Goal: Transaction & Acquisition: Purchase product/service

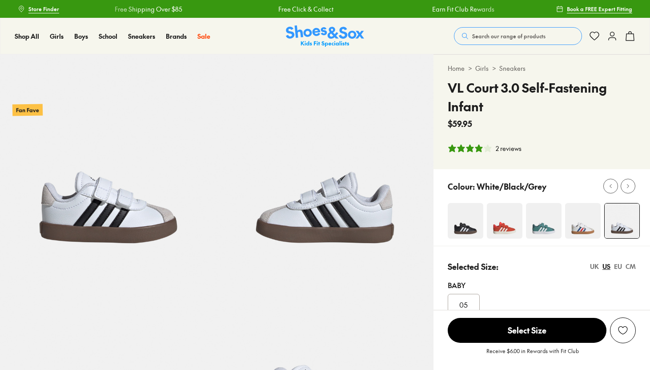
select select "*"
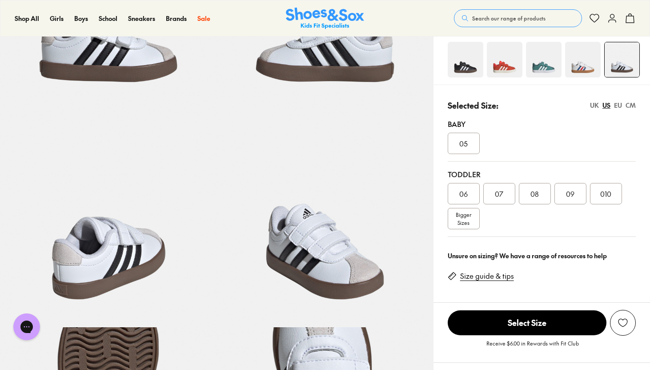
scroll to position [176, 0]
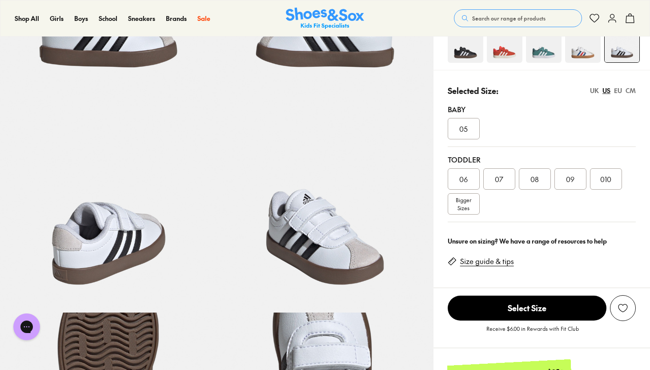
click at [616, 92] on div "EU" at bounding box center [618, 90] width 8 height 9
click at [506, 180] on div "23.5" at bounding box center [499, 178] width 32 height 21
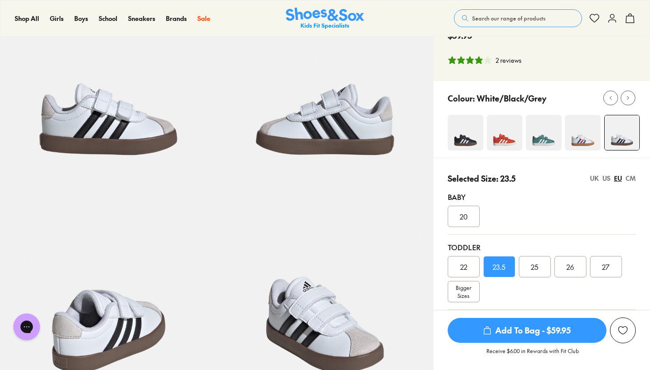
scroll to position [83, 0]
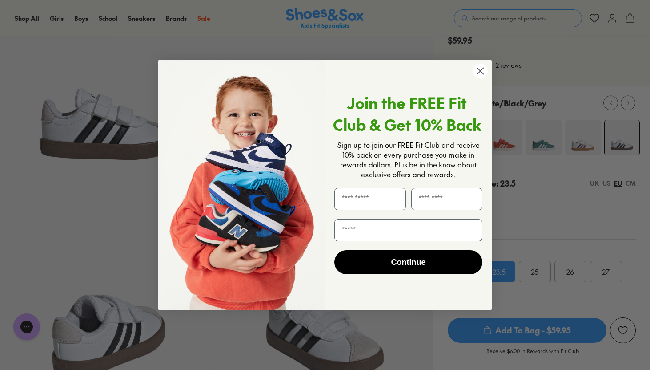
click at [482, 69] on icon "Close dialog" at bounding box center [481, 71] width 6 height 6
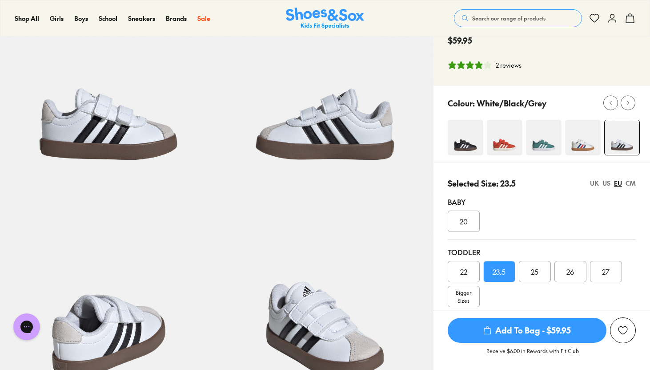
click at [463, 145] on img at bounding box center [466, 138] width 36 height 36
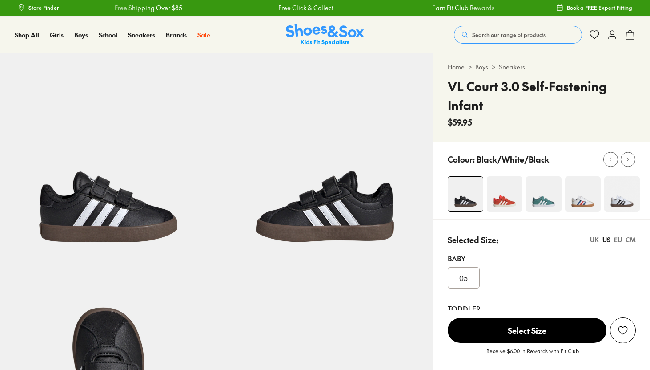
select select "*"
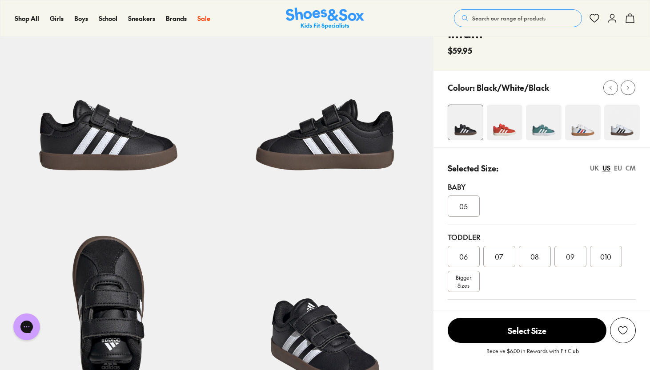
scroll to position [86, 0]
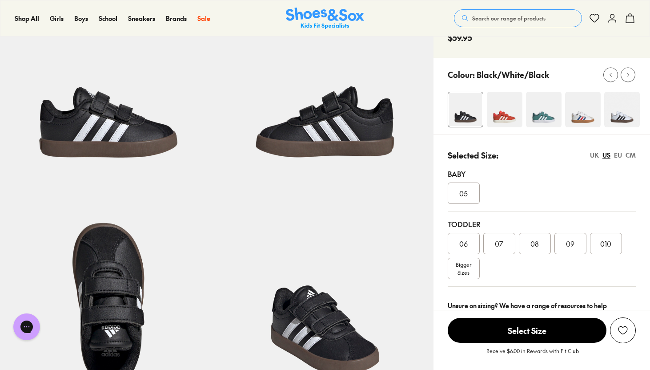
click at [618, 117] on img at bounding box center [622, 110] width 36 height 36
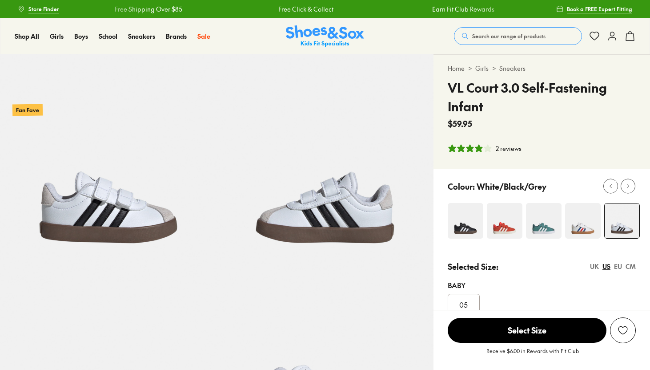
select select "*"
click at [540, 230] on img at bounding box center [544, 221] width 36 height 36
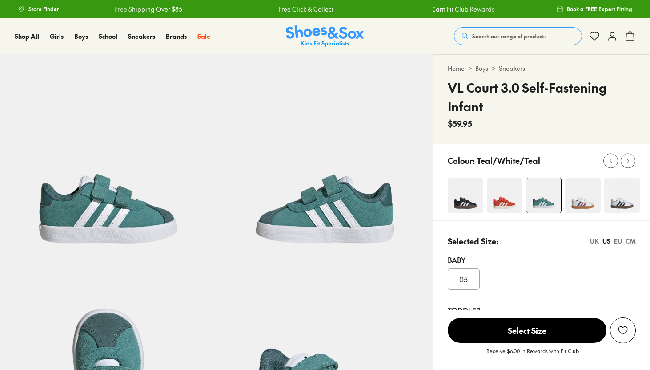
select select "*"
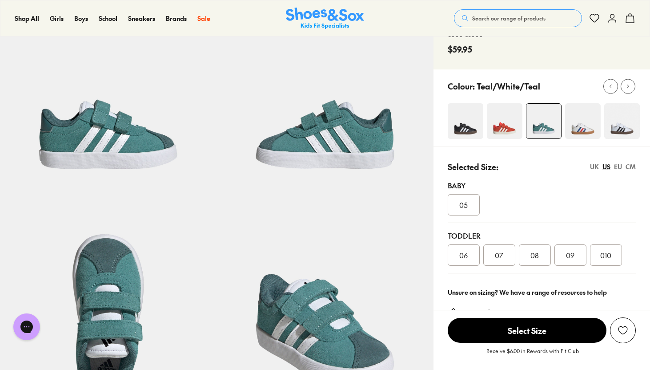
scroll to position [80, 0]
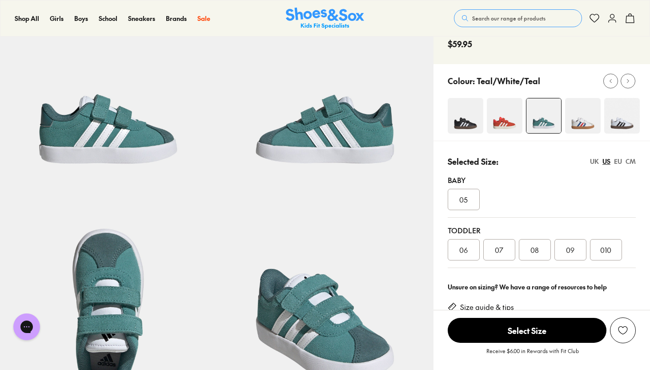
click at [626, 116] on img at bounding box center [622, 116] width 36 height 36
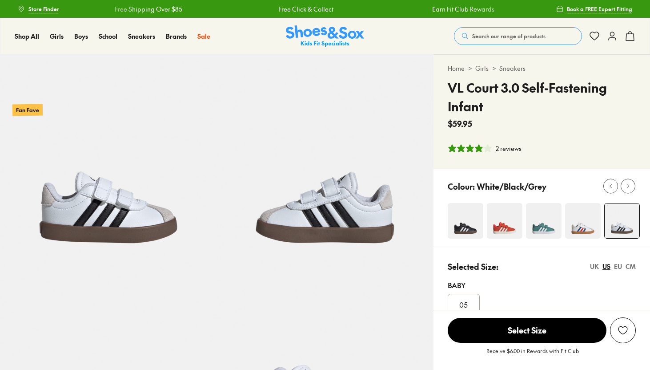
select select "*"
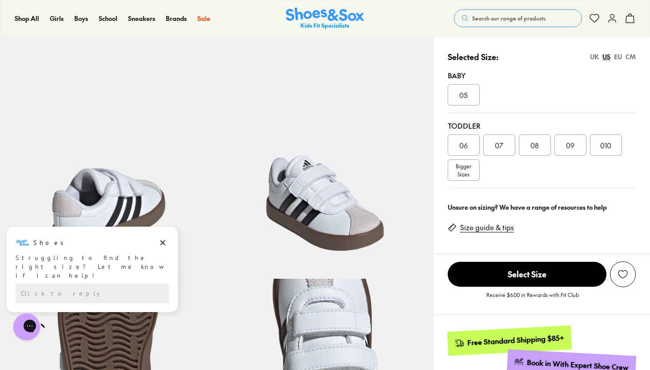
scroll to position [210, 0]
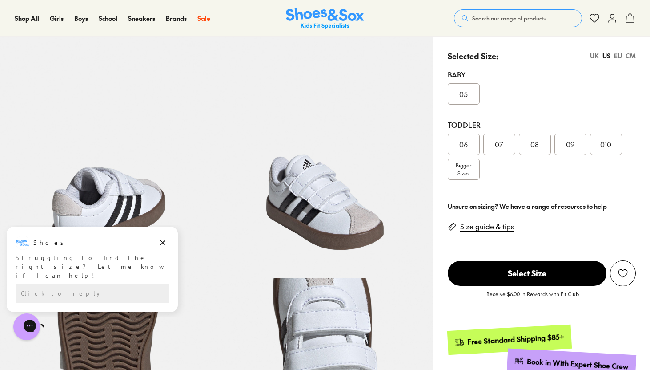
click at [508, 147] on div "07" at bounding box center [499, 143] width 32 height 21
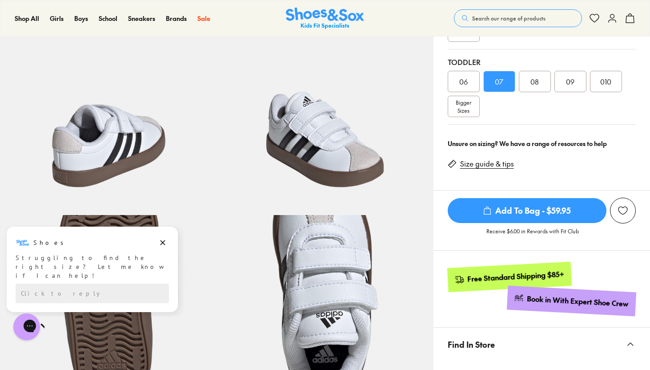
scroll to position [274, 0]
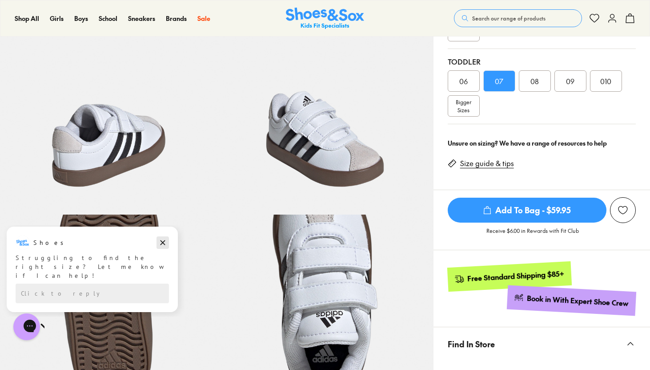
click at [161, 243] on icon "Dismiss campaign" at bounding box center [162, 242] width 9 height 11
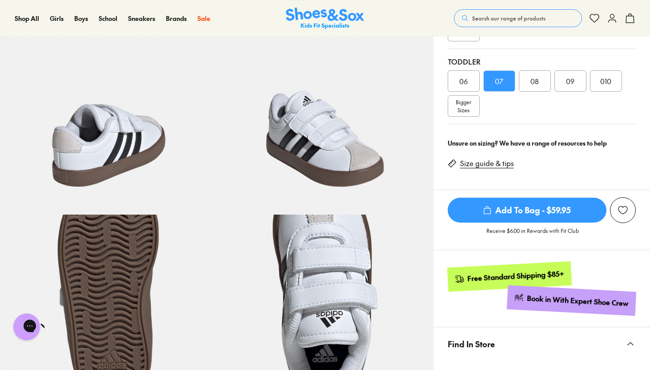
click at [573, 209] on span "Add To Bag - $59.95" at bounding box center [527, 209] width 159 height 25
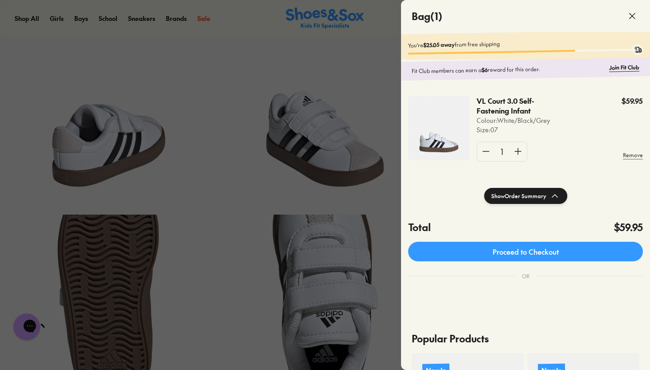
click at [377, 192] on div at bounding box center [325, 185] width 650 height 370
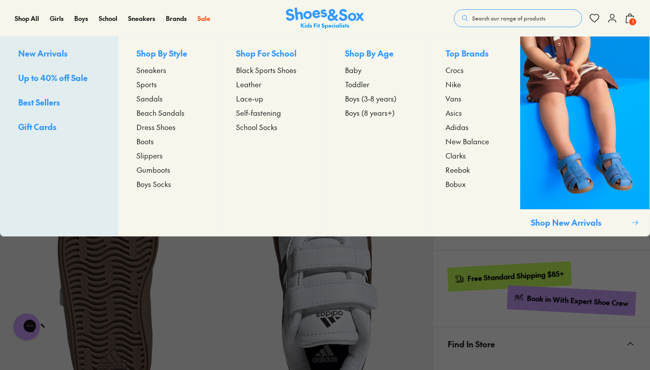
click at [354, 70] on span "Baby" at bounding box center [353, 69] width 16 height 11
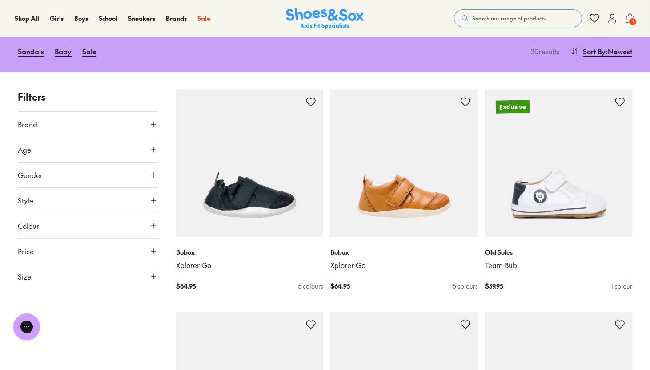
scroll to position [105, 0]
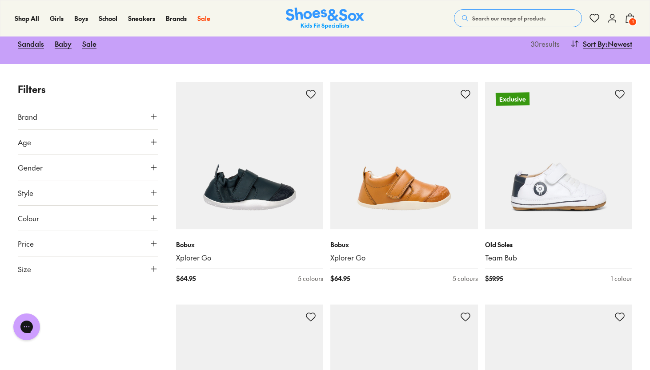
click at [148, 260] on button "Size" at bounding box center [88, 268] width 141 height 25
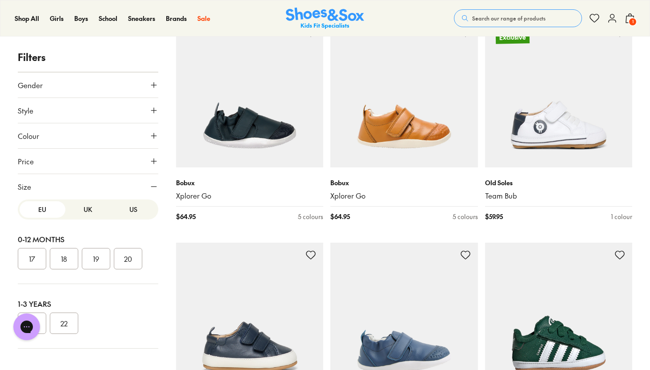
scroll to position [0, 0]
click at [126, 221] on div "EU UK US" at bounding box center [88, 212] width 141 height 20
click at [128, 214] on button "US" at bounding box center [134, 212] width 46 height 16
click at [86, 211] on button "UK" at bounding box center [88, 212] width 46 height 16
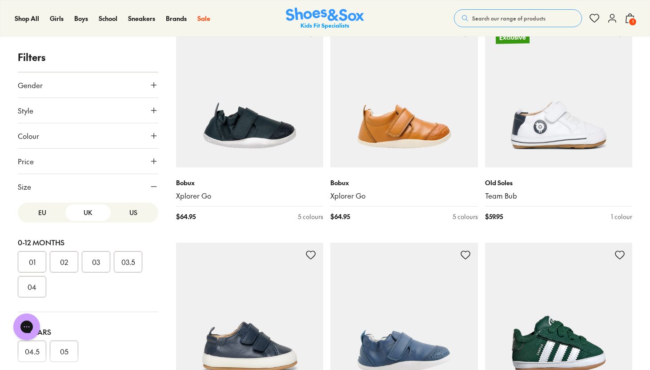
click at [39, 209] on button "EU" at bounding box center [43, 212] width 46 height 16
click at [123, 186] on button "Size" at bounding box center [88, 186] width 141 height 25
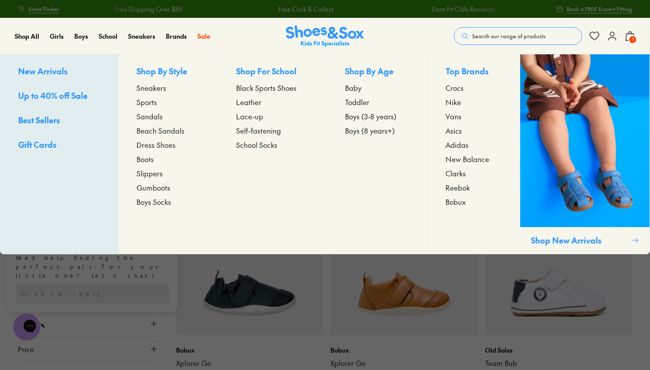
click at [365, 117] on span "Boys (3-8 years)" at bounding box center [371, 116] width 52 height 11
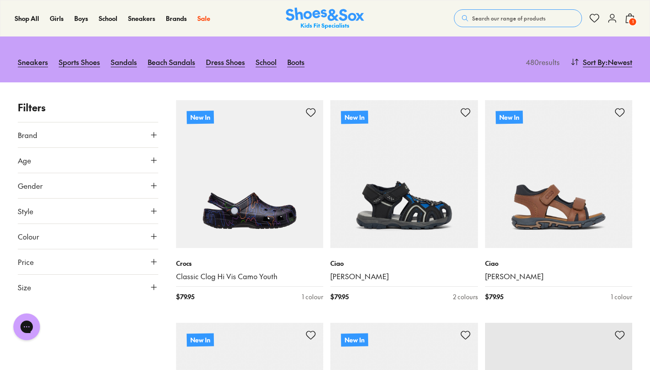
click at [102, 274] on button "Size" at bounding box center [88, 286] width 141 height 25
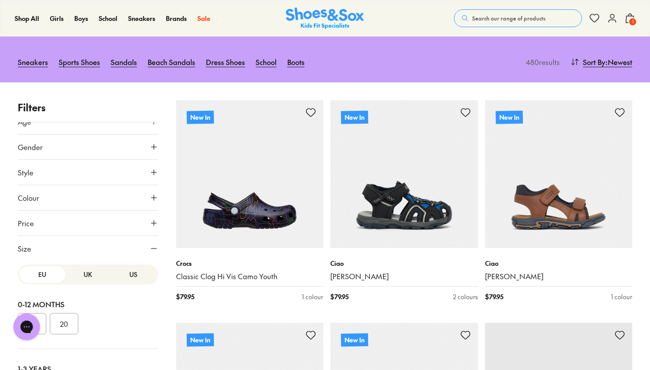
scroll to position [50, 0]
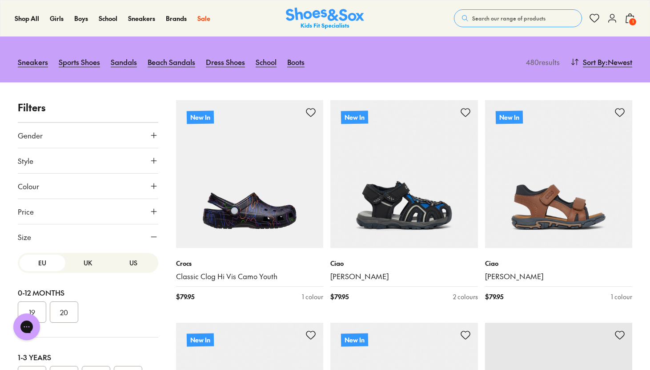
click at [97, 366] on button "23" at bounding box center [96, 376] width 28 height 21
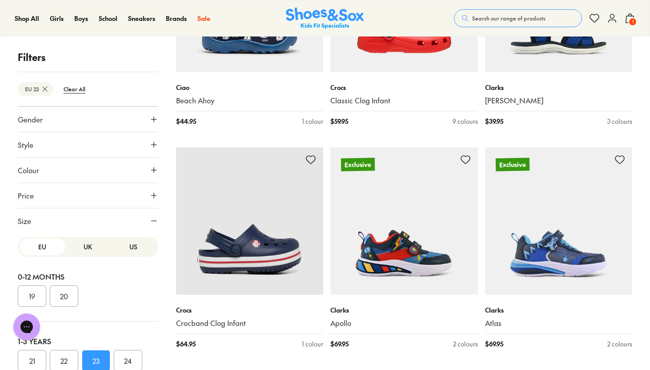
scroll to position [2061, 0]
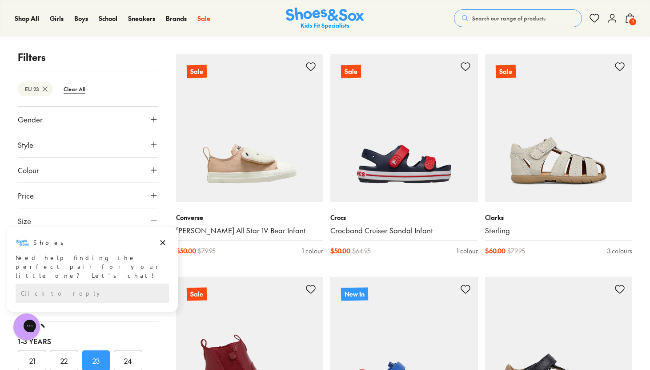
scroll to position [4380, 0]
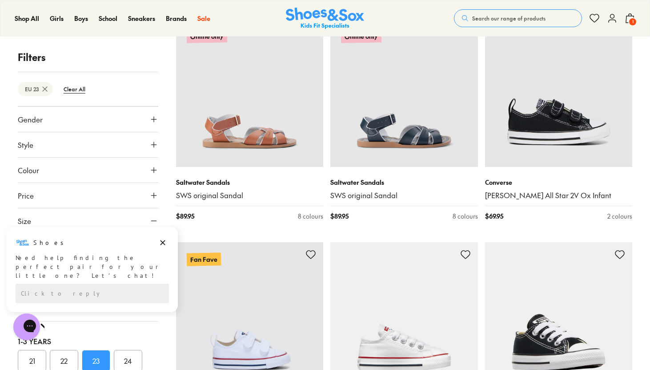
scroll to position [3035, 0]
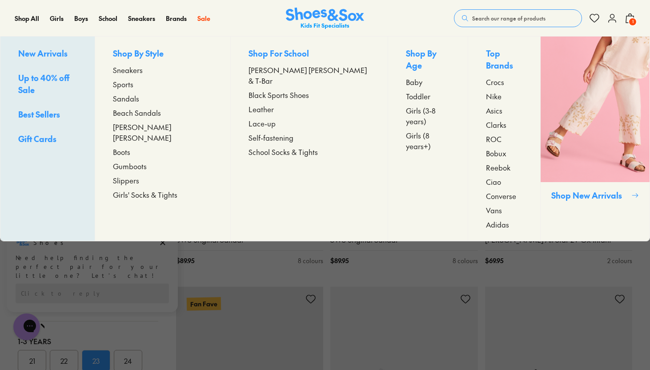
click at [406, 130] on span "Girls (8 years+)" at bounding box center [428, 140] width 44 height 21
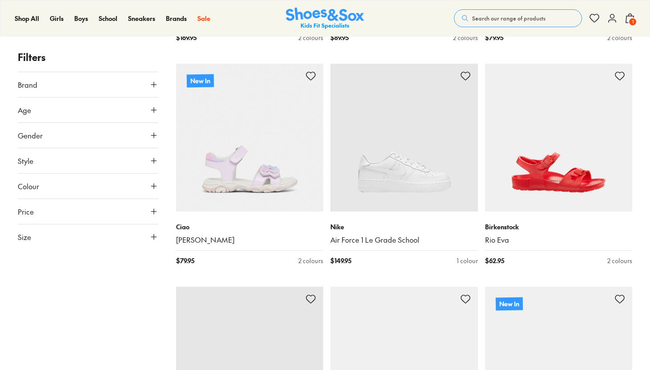
scroll to position [366, 0]
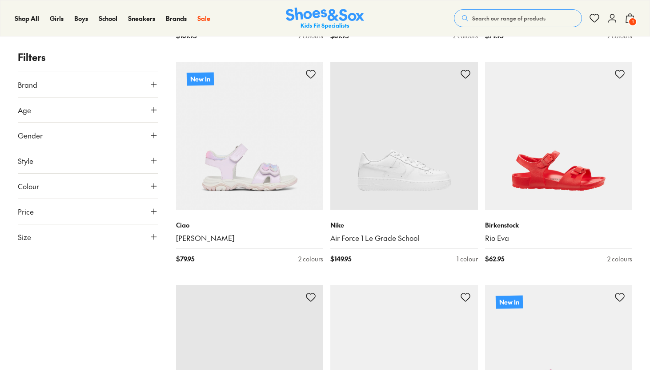
click at [151, 240] on icon at bounding box center [153, 236] width 9 height 9
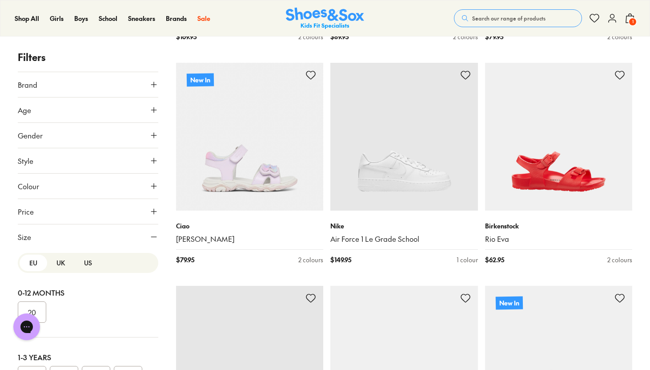
scroll to position [50, 0]
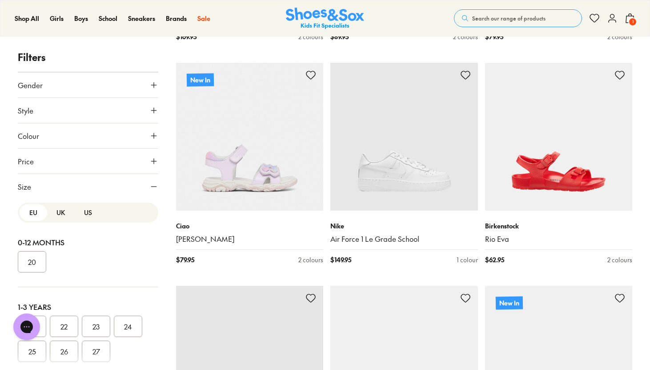
click at [81, 211] on button "US" at bounding box center [88, 212] width 28 height 16
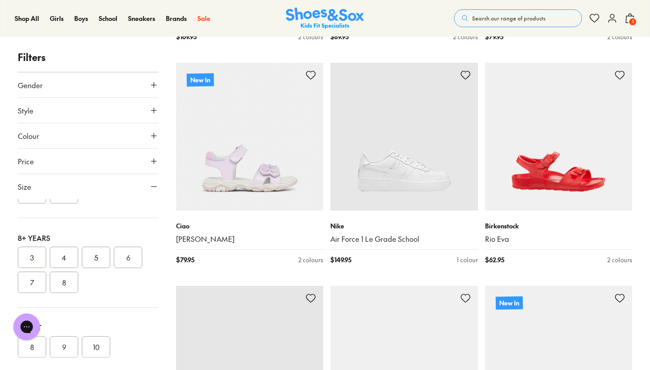
scroll to position [271, 0]
click at [40, 317] on div "Chat with us" at bounding box center [27, 326] width 36 height 33
click at [40, 314] on div "Chat with us" at bounding box center [27, 326] width 36 height 33
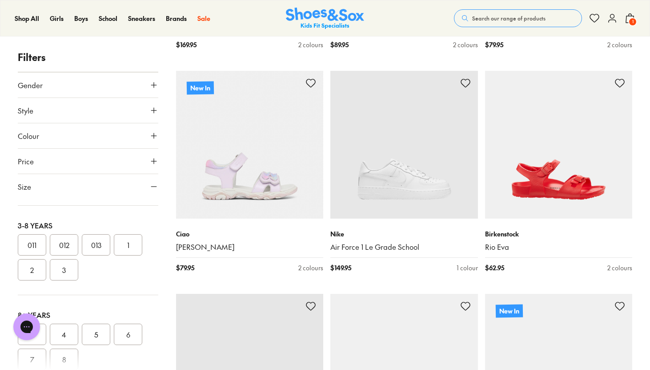
scroll to position [0, 0]
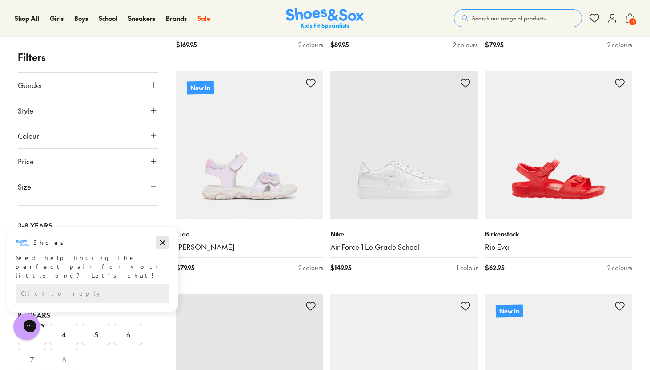
click at [162, 242] on icon "Dismiss campaign" at bounding box center [163, 242] width 5 height 5
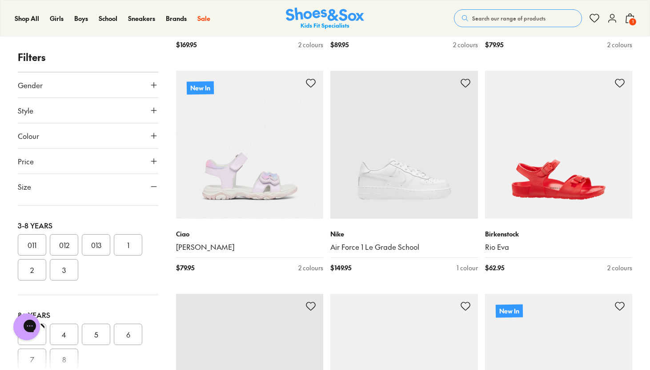
click at [69, 357] on div at bounding box center [88, 361] width 141 height 18
click at [66, 331] on button "8" at bounding box center [64, 327] width 28 height 21
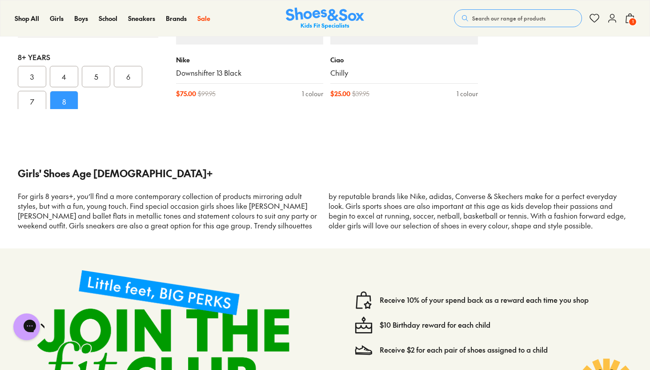
scroll to position [2311, 0]
